Goal: Transaction & Acquisition: Purchase product/service

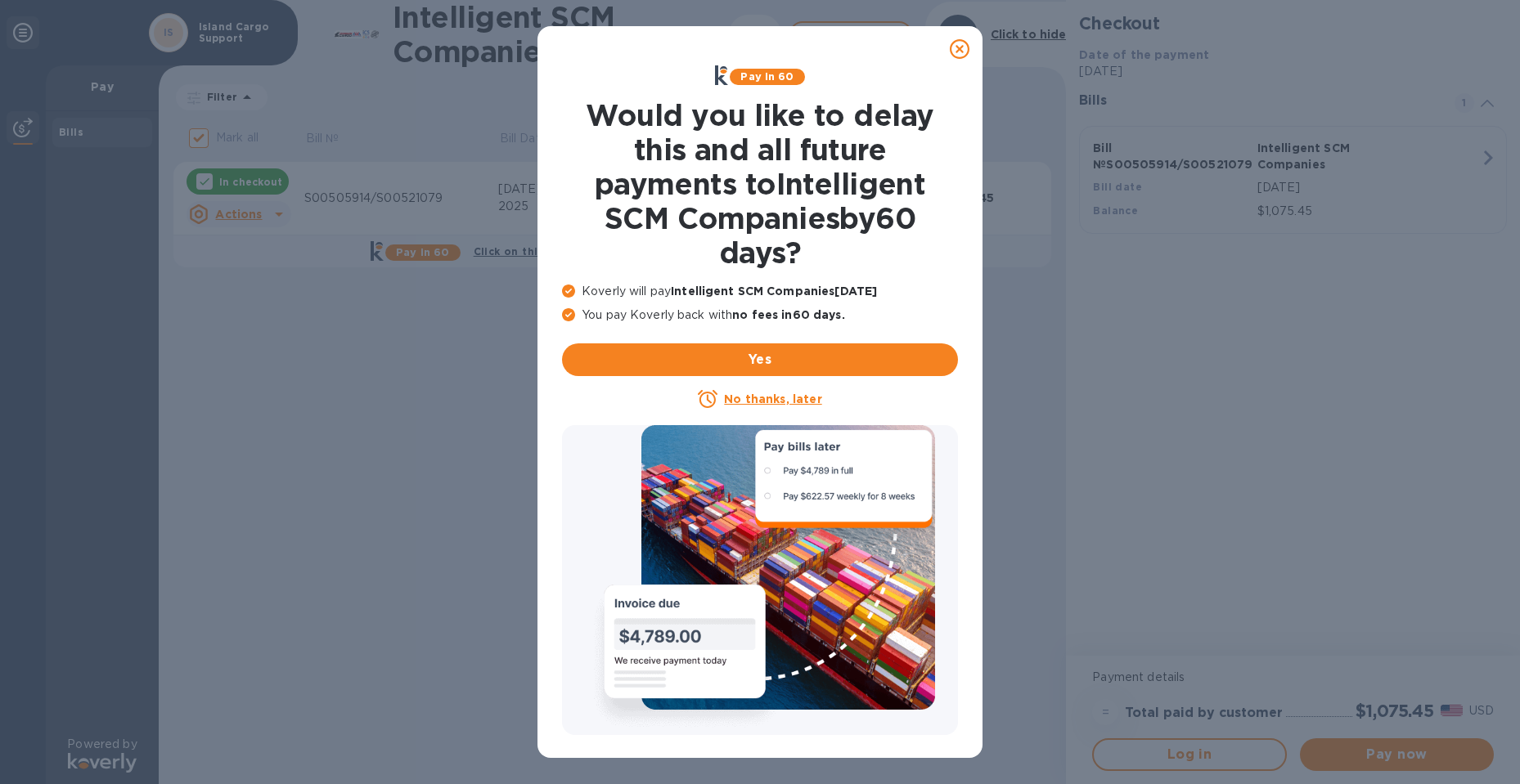
click at [971, 47] on div at bounding box center [960, 49] width 33 height 33
click at [962, 47] on icon at bounding box center [960, 49] width 19 height 19
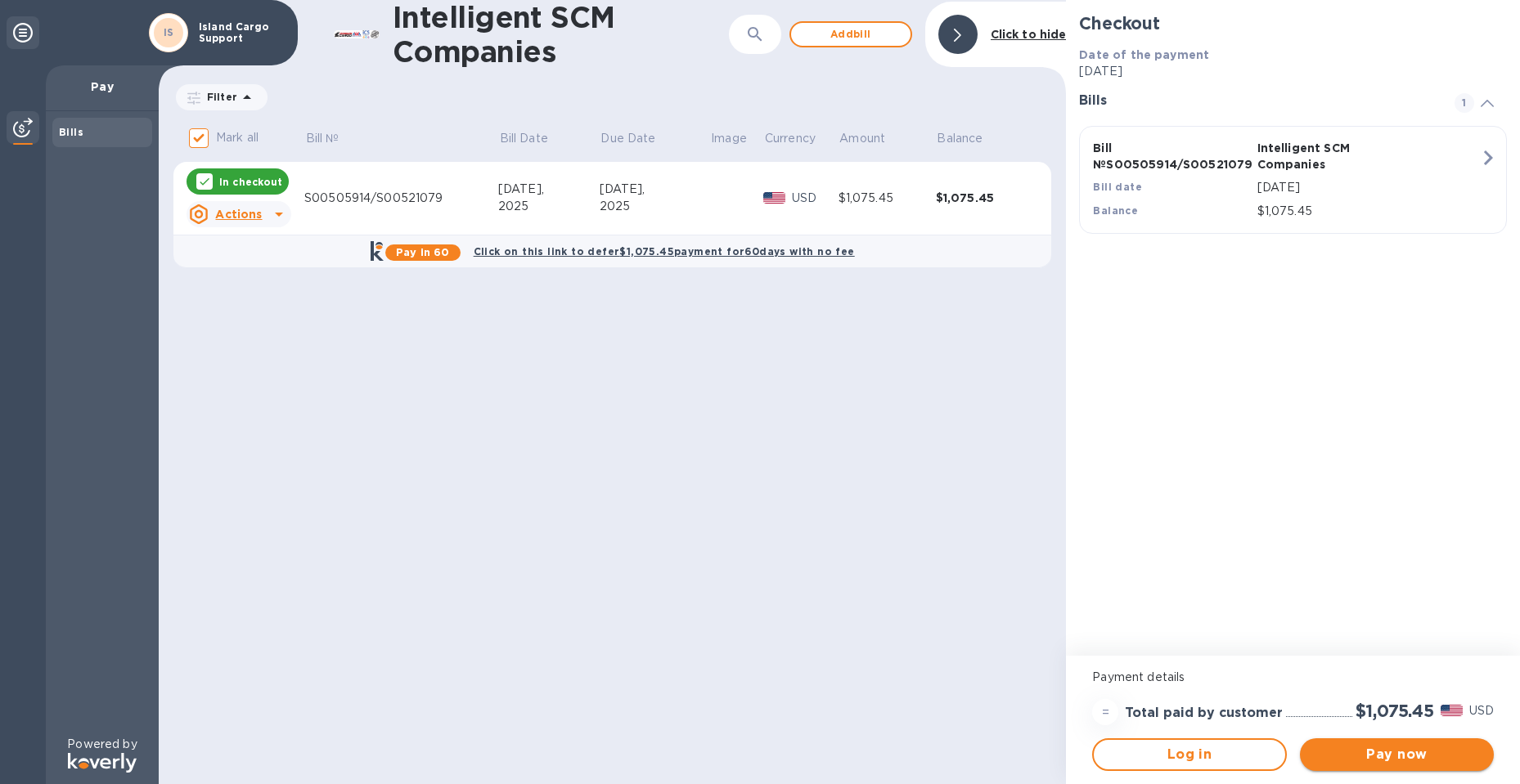
click at [1344, 752] on span "Pay now" at bounding box center [1396, 754] width 168 height 19
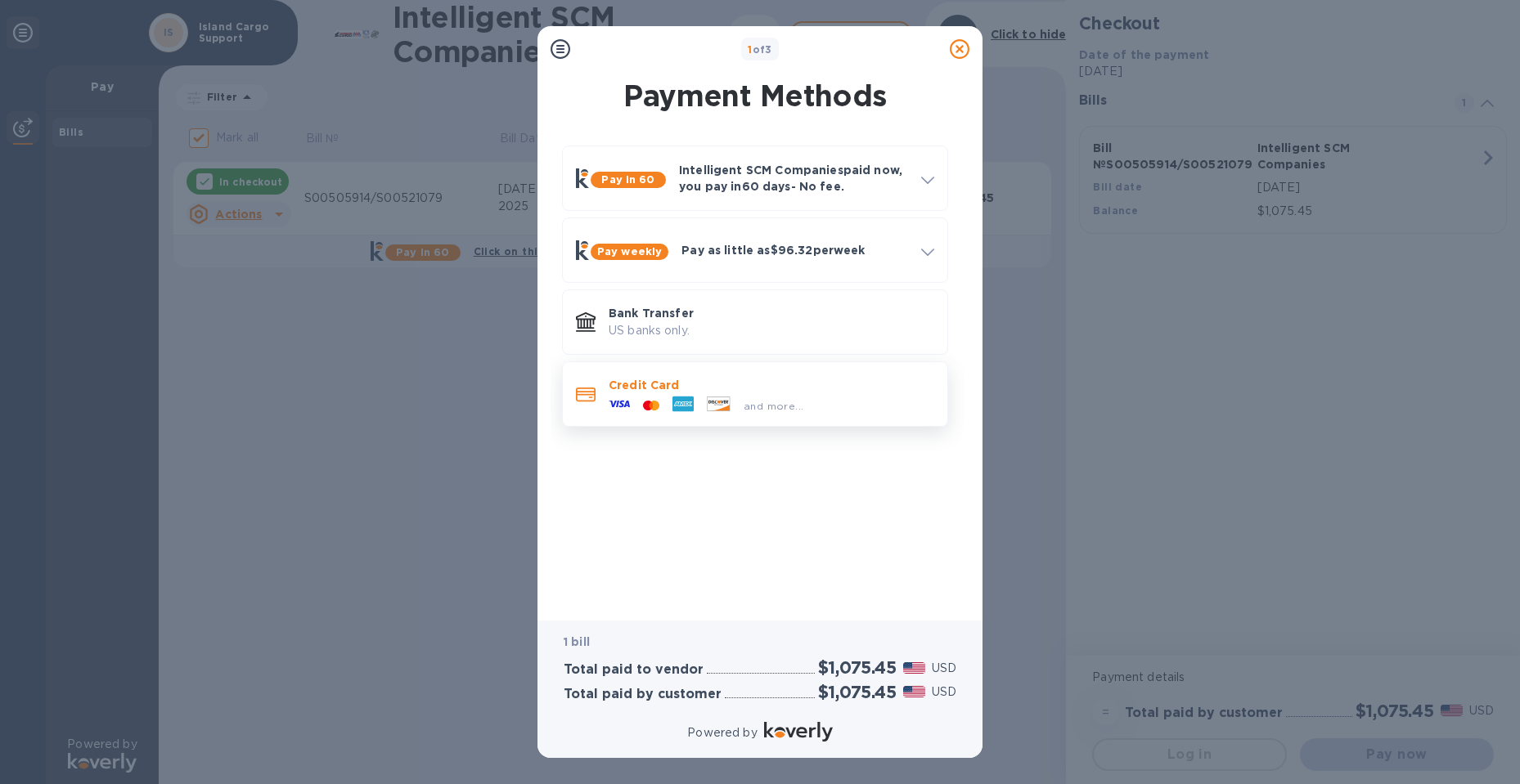
click at [667, 387] on p "Credit Card" at bounding box center [771, 385] width 325 height 16
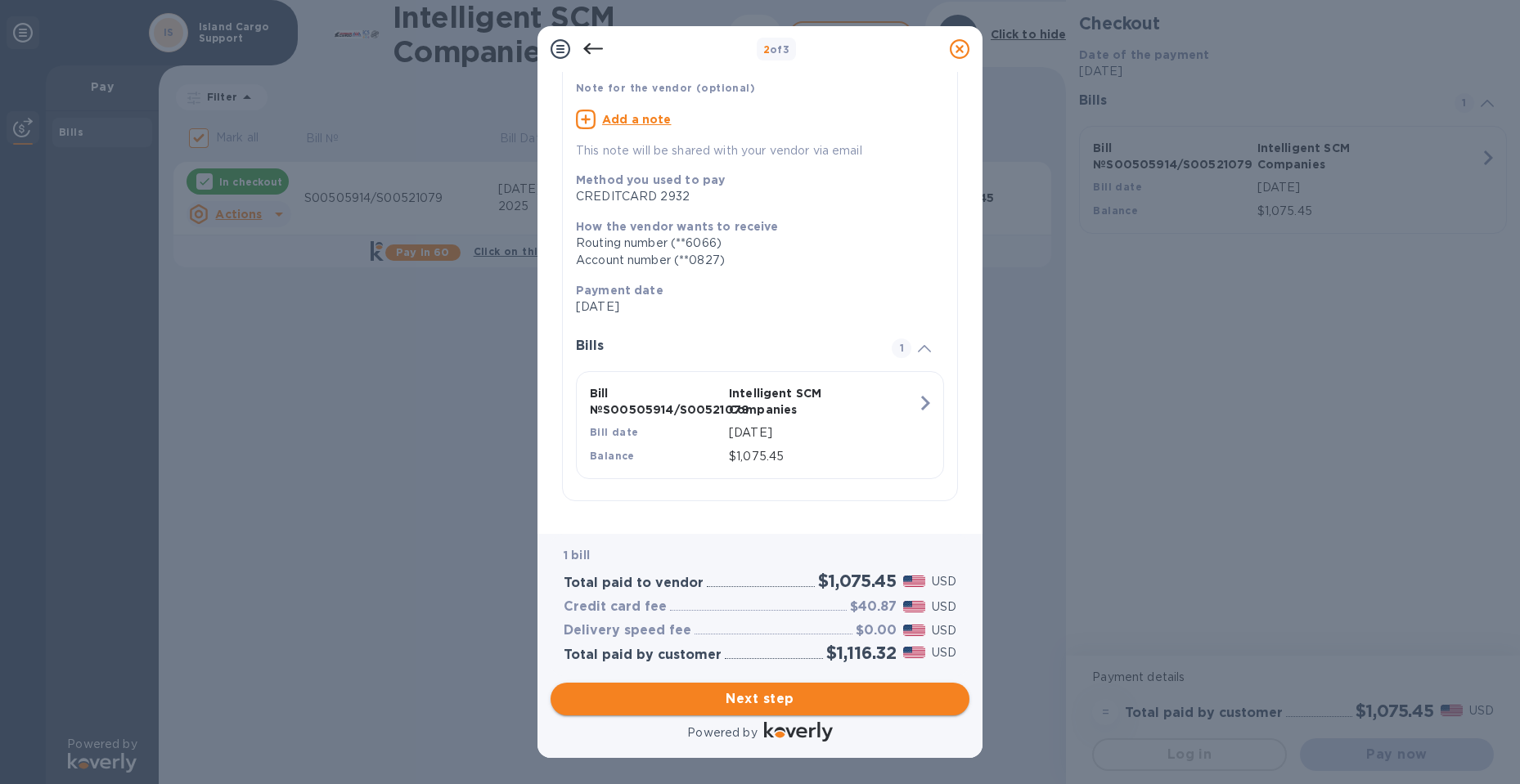
click at [773, 690] on span "Next step" at bounding box center [759, 699] width 392 height 19
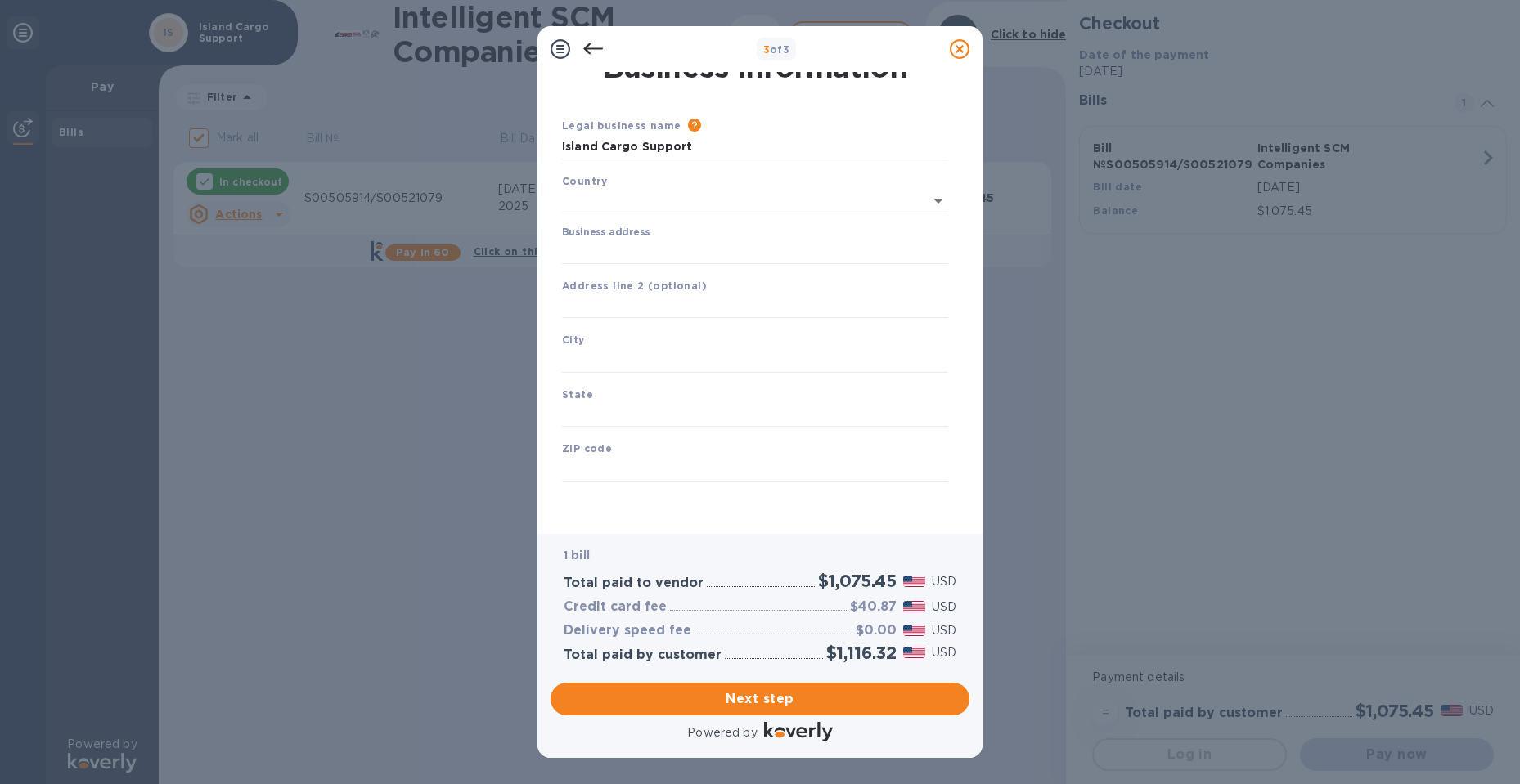
type input "[GEOGRAPHIC_DATA]"
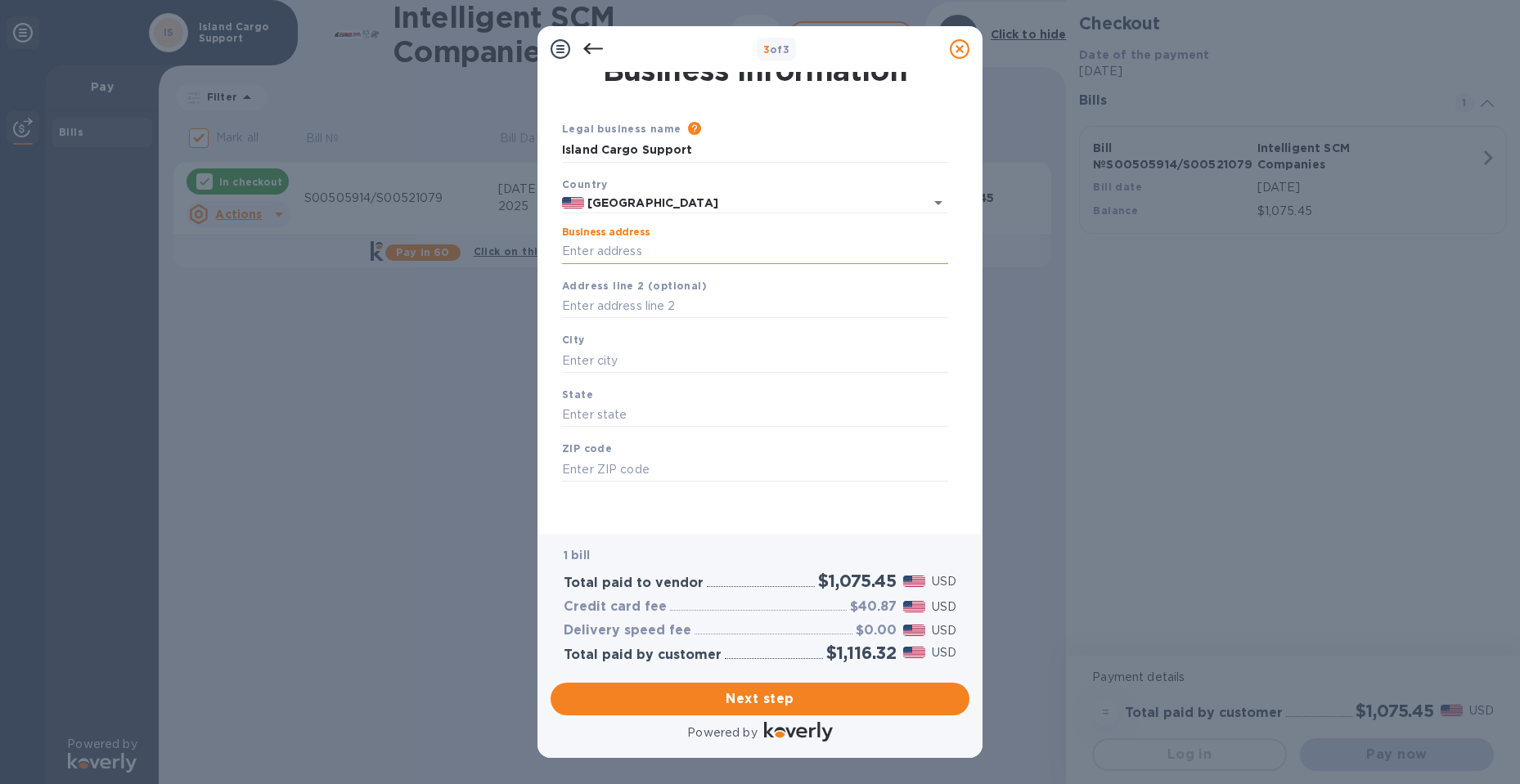
click at [639, 255] on input "Business address" at bounding box center [755, 252] width 386 height 25
type input "[STREET_ADDRESS][PERSON_NAME]"
click at [629, 364] on input "text" at bounding box center [755, 361] width 386 height 25
type input "h"
type input "H"
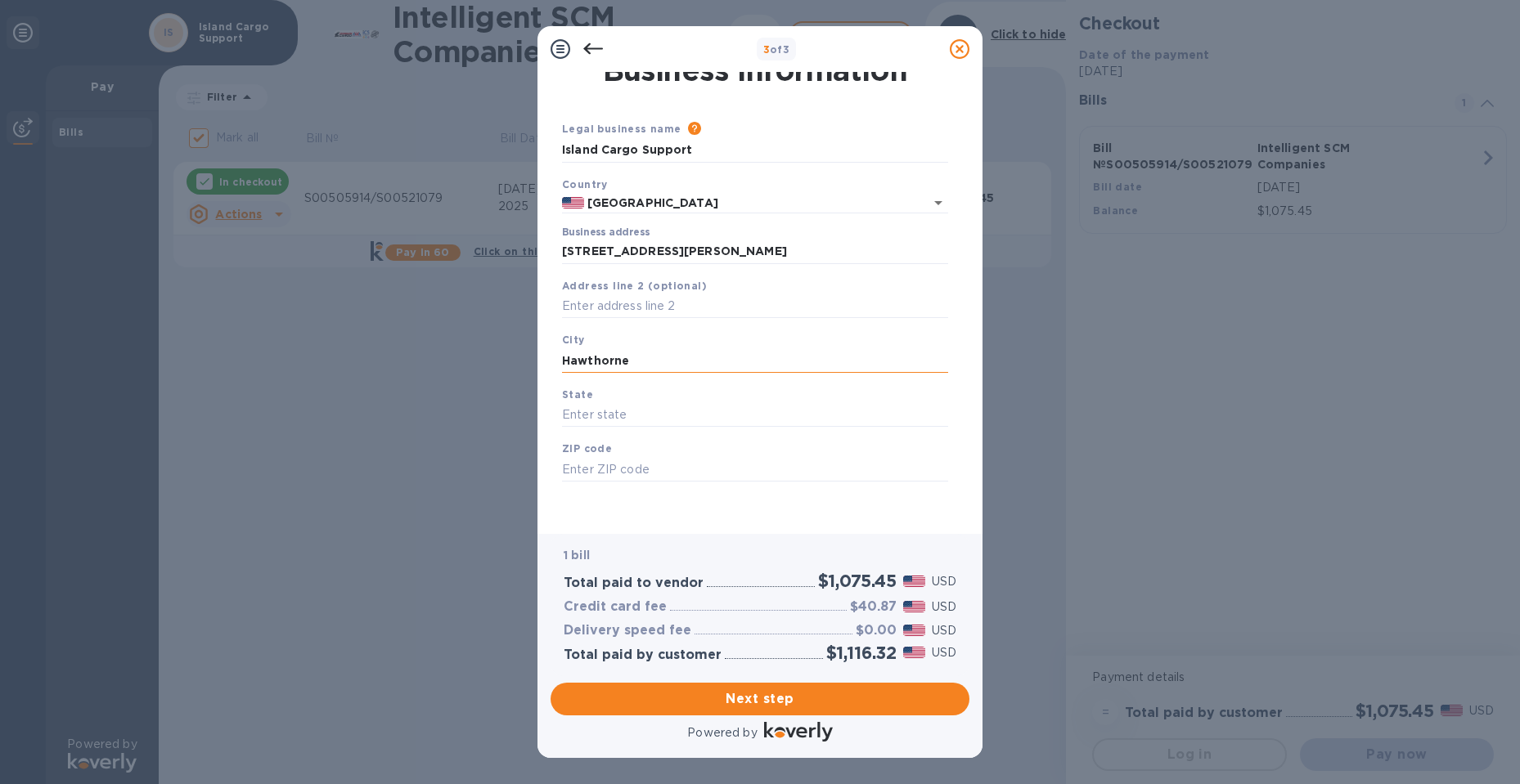
type input "Hawthorne"
type input "c"
type input "CA"
type input "90205"
drag, startPoint x: 613, startPoint y: 467, endPoint x: 545, endPoint y: 465, distance: 68.0
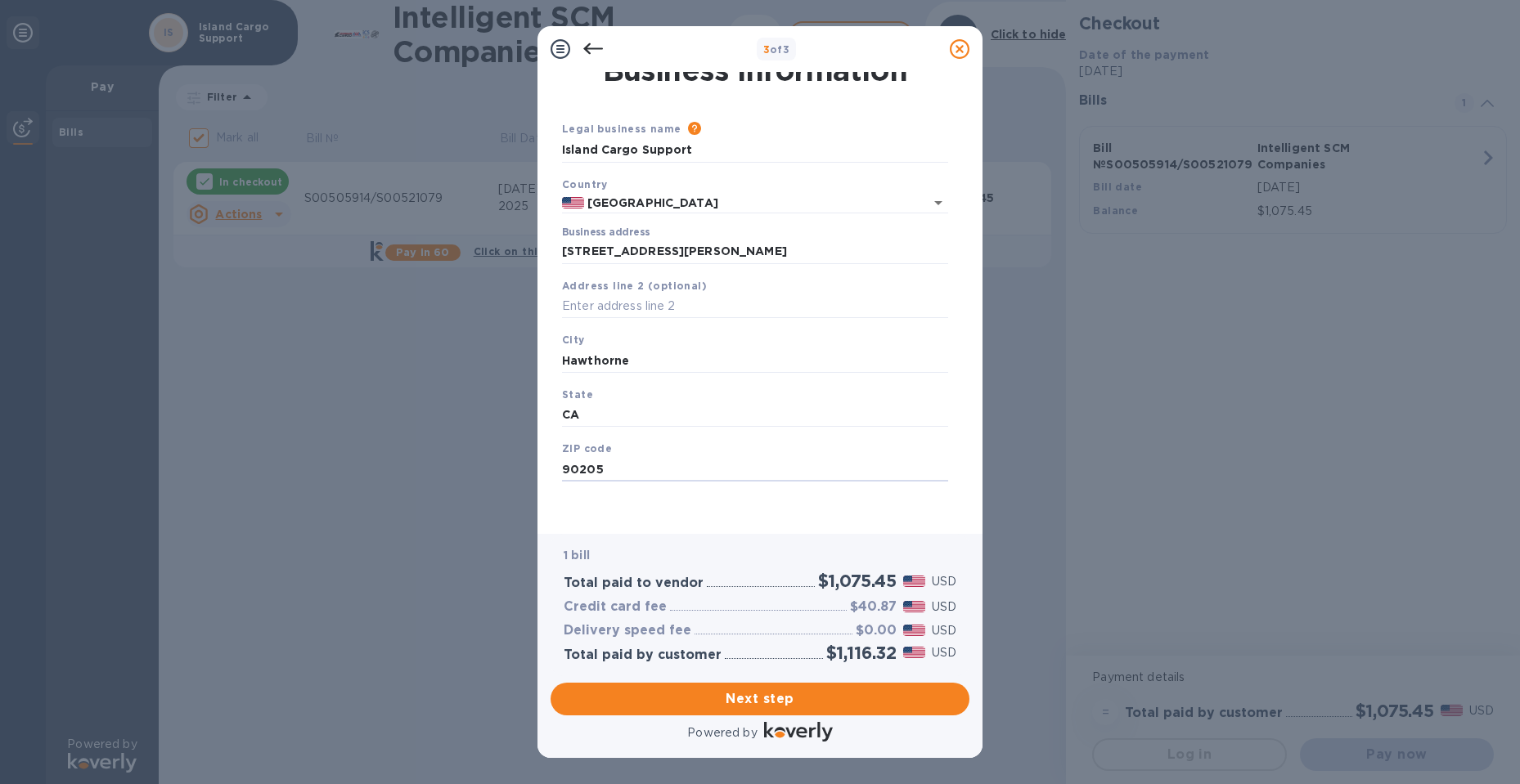
click at [545, 465] on div "Business Information Legal business name Please provide the legal name that app…" at bounding box center [760, 303] width 445 height 463
type input "90250"
